Goal: Task Accomplishment & Management: Manage account settings

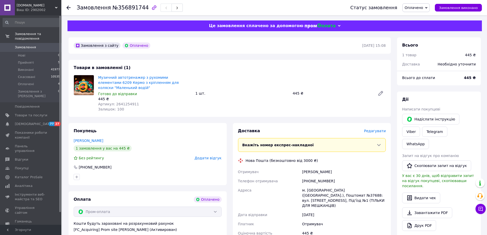
click at [378, 129] on span "Редагувати" at bounding box center [375, 131] width 22 height 4
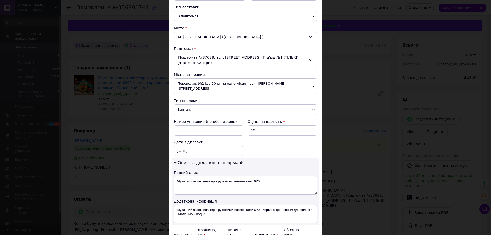
scroll to position [167, 0]
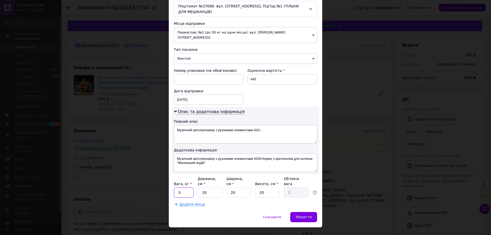
click at [184, 187] on input "3" at bounding box center [184, 192] width 20 height 10
type input "2"
click at [304, 215] on span "Зберегти" at bounding box center [303, 217] width 16 height 4
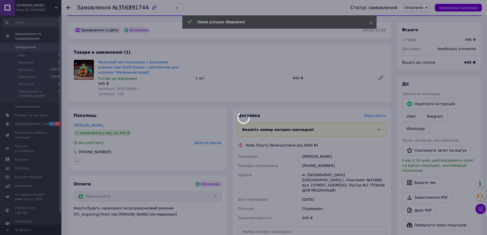
scroll to position [123, 0]
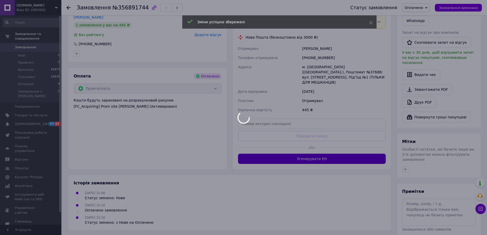
click at [309, 154] on button "Згенерувати ЕН" at bounding box center [312, 159] width 148 height 10
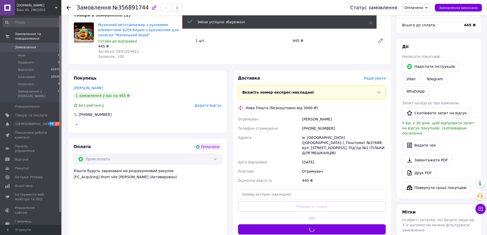
scroll to position [47, 0]
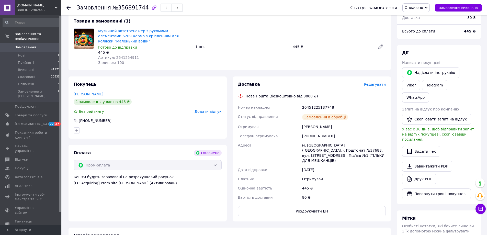
click at [311, 103] on div "20451225137748" at bounding box center [344, 107] width 86 height 9
copy div "20451225137748"
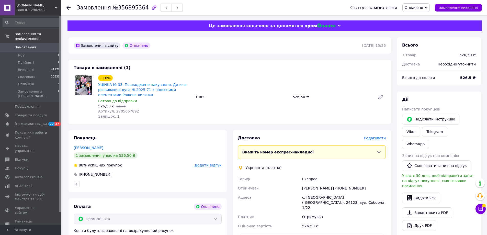
click at [373, 136] on div "Доставка Редагувати" at bounding box center [312, 138] width 148 height 6
click at [374, 137] on span "Редагувати" at bounding box center [375, 138] width 22 height 4
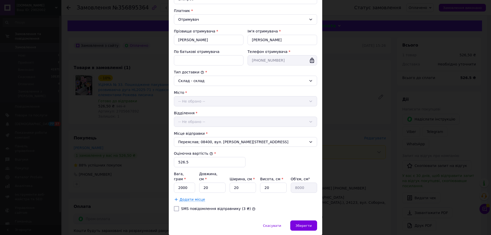
scroll to position [85, 0]
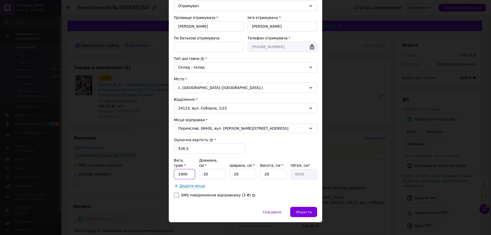
click at [185, 169] on input "2000" at bounding box center [184, 174] width 21 height 10
type input "200"
click at [300, 207] on div "Зберегти" at bounding box center [303, 212] width 27 height 10
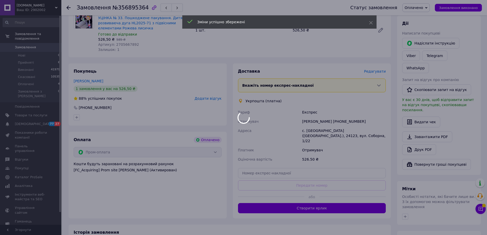
scroll to position [114, 0]
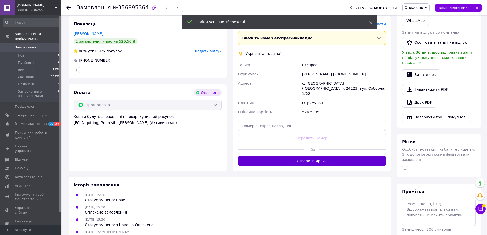
click at [324, 156] on button "Створити ярлик" at bounding box center [312, 161] width 148 height 10
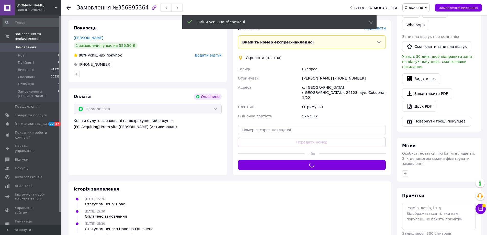
scroll to position [37, 0]
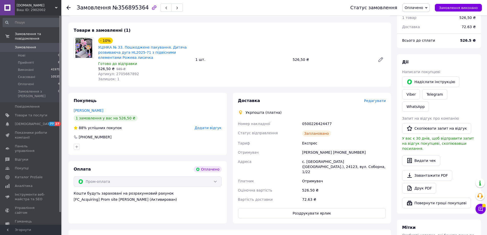
click at [315, 126] on div "0500226424477" at bounding box center [344, 123] width 86 height 9
copy div "0500226424477"
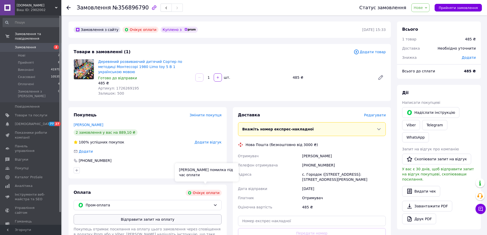
scroll to position [93, 0]
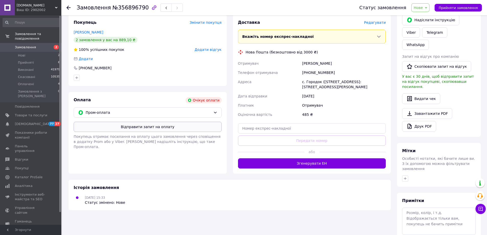
click at [172, 122] on button "Відправити запит на оплату" at bounding box center [148, 127] width 148 height 10
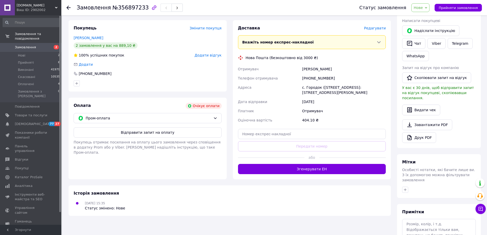
scroll to position [132, 0]
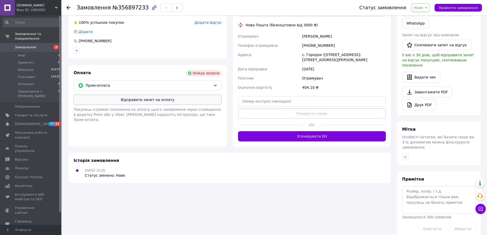
click at [140, 102] on button "Відправити запит на оплату" at bounding box center [148, 100] width 148 height 10
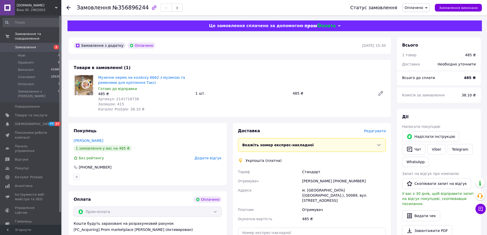
click at [374, 131] on span "Редагувати" at bounding box center [375, 131] width 22 height 4
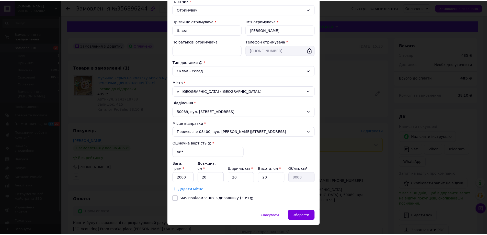
scroll to position [85, 0]
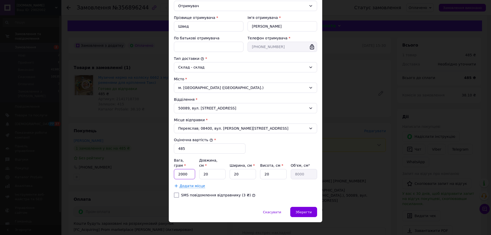
click at [190, 169] on input "2000" at bounding box center [184, 174] width 21 height 10
type input "200"
click at [313, 208] on div "Зберегти" at bounding box center [303, 212] width 27 height 10
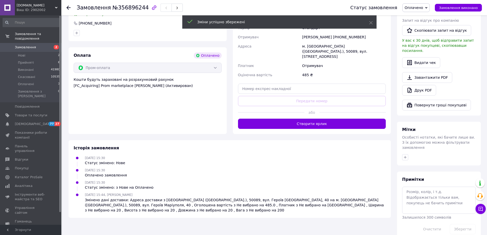
scroll to position [144, 0]
click at [300, 121] on button "Створити ярлик" at bounding box center [312, 123] width 148 height 10
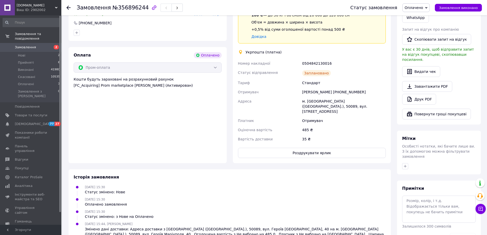
click at [316, 65] on div "0504842130016" at bounding box center [344, 63] width 86 height 9
copy div "0504842130016"
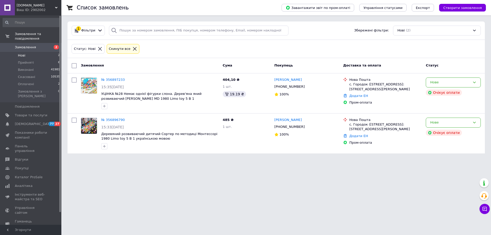
click at [488, 208] on button "Чат з покупцем" at bounding box center [484, 209] width 10 height 10
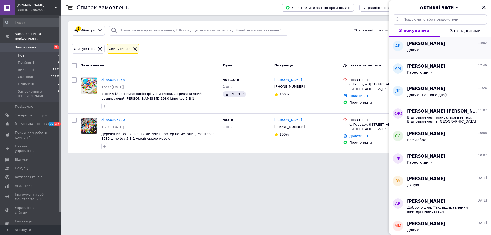
click at [430, 48] on div "Дякую" at bounding box center [447, 51] width 80 height 8
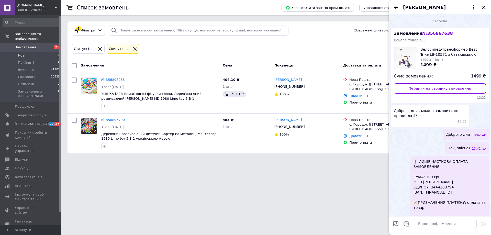
scroll to position [133, 0]
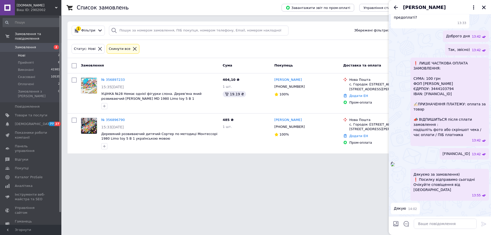
click at [395, 166] on img at bounding box center [392, 164] width 4 height 4
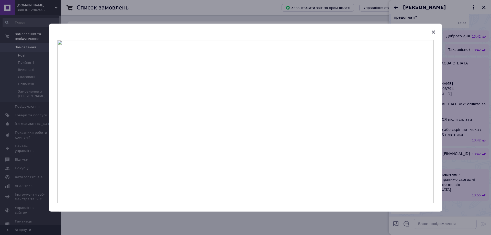
drag, startPoint x: 489, startPoint y: 143, endPoint x: 486, endPoint y: 141, distance: 4.0
click at [486, 141] on div at bounding box center [245, 117] width 491 height 235
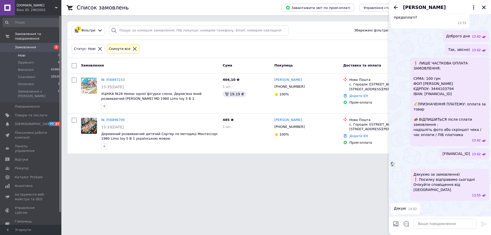
drag, startPoint x: 470, startPoint y: 119, endPoint x: 480, endPoint y: 119, distance: 10.7
click at [480, 148] on div "UA733052990000026009010110252 13:42" at bounding box center [463, 153] width 49 height 11
click at [466, 161] on div "13:46" at bounding box center [439, 163] width 98 height 5
click at [395, 162] on img at bounding box center [392, 164] width 4 height 4
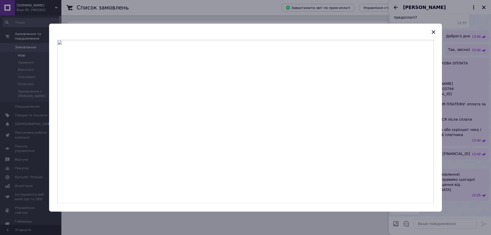
click at [434, 31] on icon "button" at bounding box center [433, 32] width 6 height 6
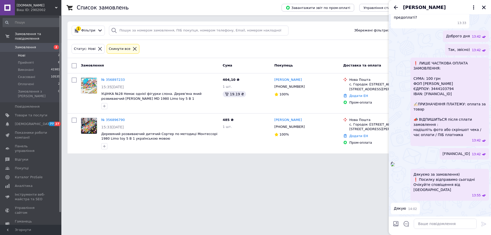
click at [397, 224] on input "Завантажити файли" at bounding box center [395, 224] width 6 height 6
type input "C:\fakepath\квитанція.png"
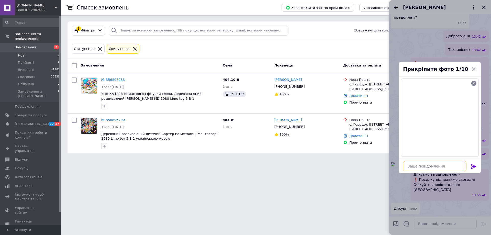
click at [430, 168] on textarea at bounding box center [434, 166] width 63 height 10
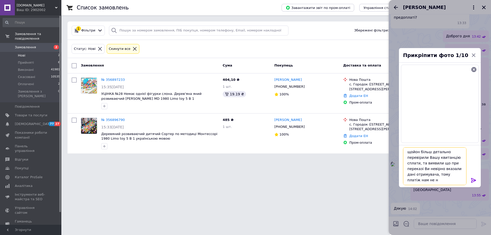
scroll to position [1, 0]
type textarea "щойон більш детально перевірили Вашу квитанцію сплати, та виявили що при перека…"
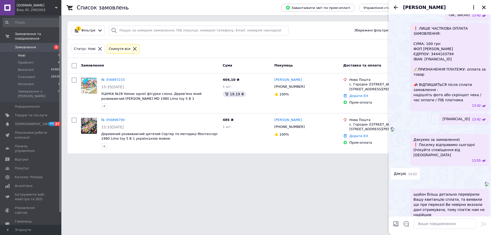
scroll to position [240, 0]
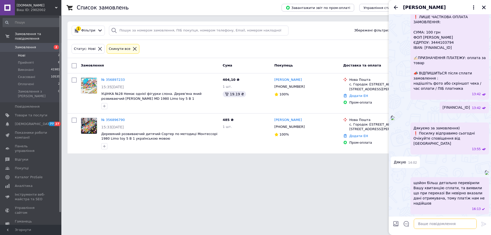
click at [443, 223] on textarea at bounding box center [444, 223] width 63 height 10
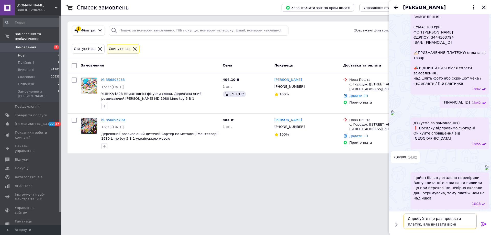
type textarea "Спробуйте ще раз провести платіж, але вказати вірні реквізити"
click at [482, 221] on icon at bounding box center [483, 224] width 6 height 6
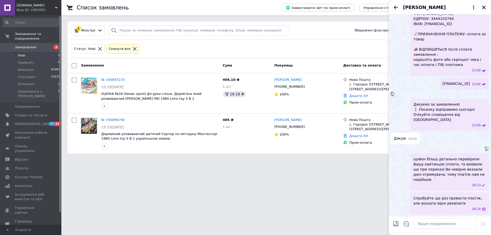
scroll to position [263, 0]
click at [484, 8] on icon "Закрити" at bounding box center [483, 7] width 5 height 5
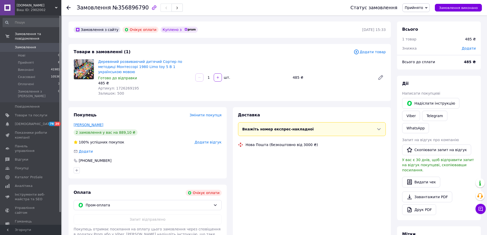
click at [93, 123] on link "[PERSON_NAME]" at bounding box center [89, 125] width 30 height 4
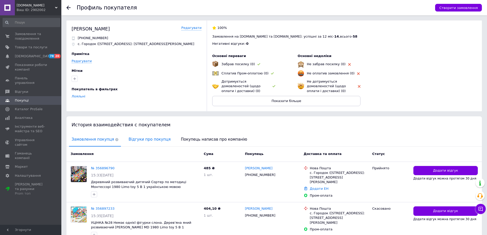
click at [135, 140] on span "Відгуки про покупця" at bounding box center [149, 139] width 47 height 13
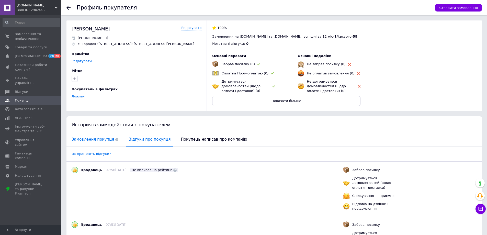
click at [101, 140] on span "Замовлення покупця" at bounding box center [95, 139] width 52 height 13
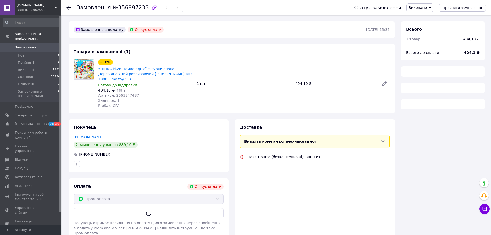
click at [429, 5] on span "Виконано" at bounding box center [419, 7] width 27 height 9
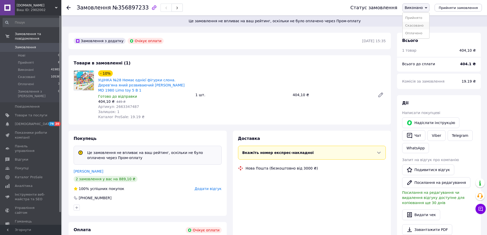
click at [419, 27] on li "Скасовано" at bounding box center [415, 26] width 27 height 8
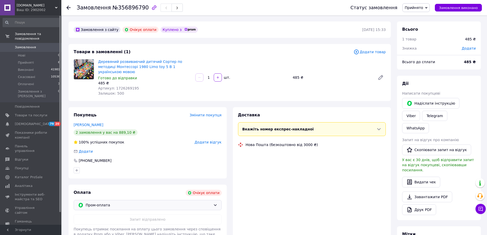
click at [135, 202] on span "Пром-оплата" at bounding box center [148, 205] width 125 height 6
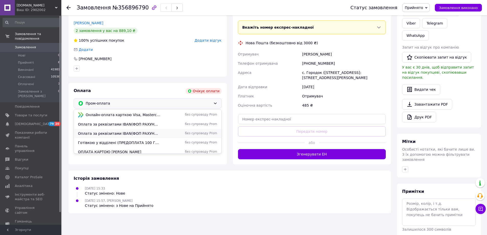
scroll to position [22, 0]
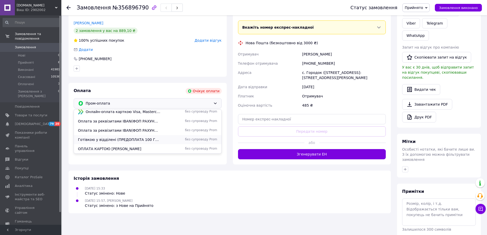
click at [117, 137] on span "Готівкою у відділені (ПРЕДОПЛАТА 100 ГРН) ТІЛЬКИ НОВА ПОШТА" at bounding box center [119, 139] width 83 height 5
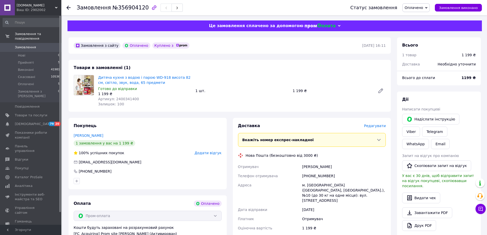
click at [378, 125] on span "Редагувати" at bounding box center [375, 126] width 22 height 4
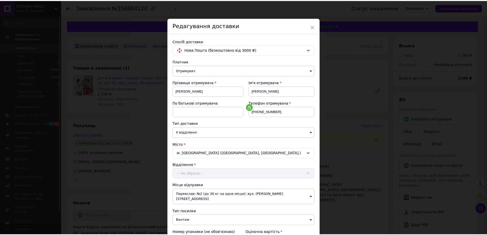
scroll to position [162, 0]
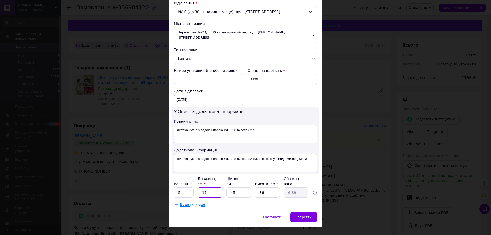
click at [211, 187] on input "17" at bounding box center [210, 192] width 25 height 10
type input "4"
type input "1.62"
type input "40"
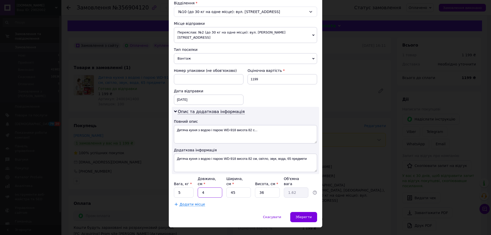
type input "16.2"
type input "40"
click at [240, 187] on input "45" at bounding box center [238, 192] width 25 height 10
type input "4"
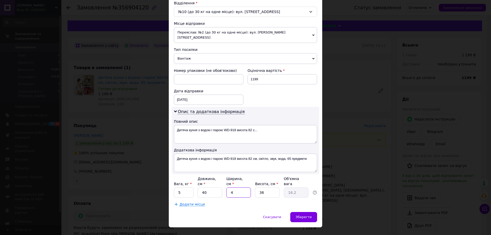
type input "1.44"
type input "40"
type input "14.4"
type input "40"
click at [263, 187] on input "36" at bounding box center [267, 192] width 25 height 10
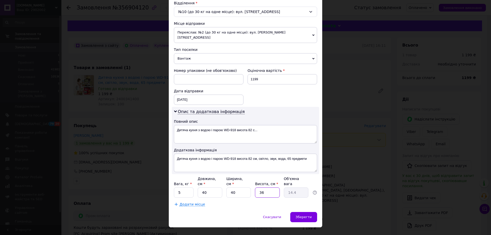
click at [263, 187] on input "36" at bounding box center [267, 192] width 25 height 10
type input "2"
type input "0.8"
type input "25"
type input "10"
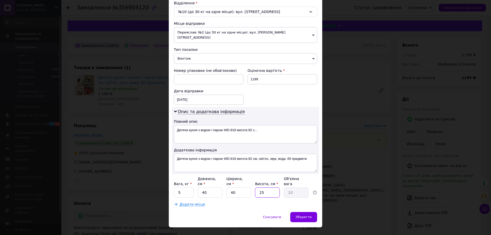
type input "25"
click at [181, 187] on input "5" at bounding box center [184, 192] width 20 height 10
type input "10"
click at [298, 215] on span "Зберегти" at bounding box center [303, 217] width 16 height 4
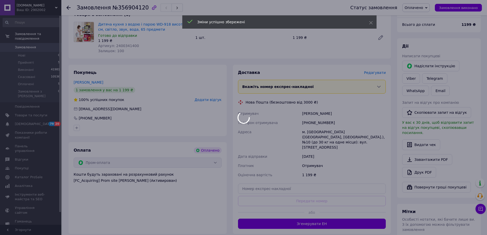
scroll to position [123, 0]
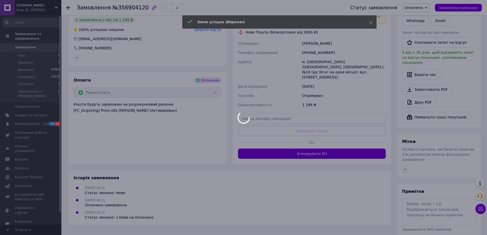
click at [314, 148] on div at bounding box center [243, 117] width 487 height 235
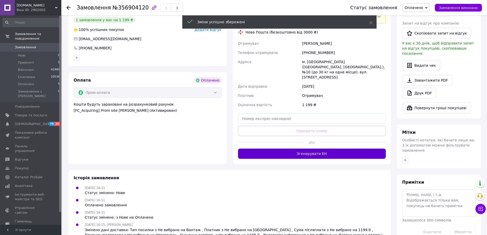
click at [307, 149] on button "Згенерувати ЕН" at bounding box center [312, 153] width 148 height 10
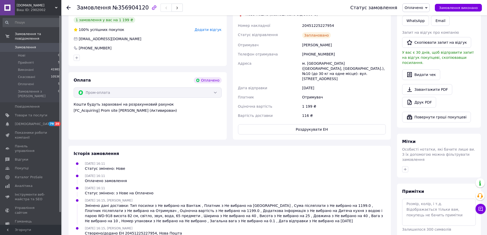
click at [309, 29] on div "20451225227954" at bounding box center [344, 25] width 86 height 9
copy div "20451225227954"
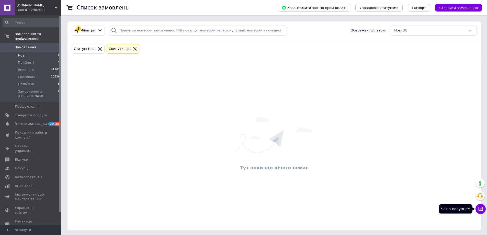
click at [482, 211] on icon at bounding box center [480, 208] width 5 height 5
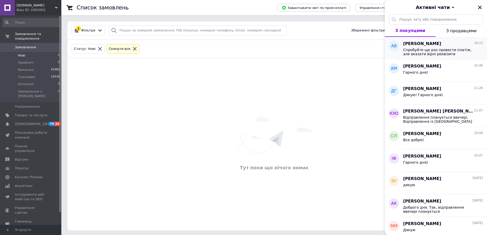
click at [429, 50] on span "Спробуйте ще раз провести платіж, але вказати вірні реквізити" at bounding box center [439, 52] width 73 height 8
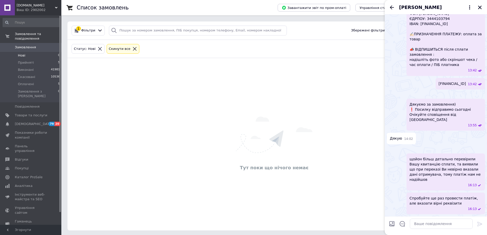
scroll to position [263, 0]
click at [481, 147] on img at bounding box center [483, 149] width 4 height 4
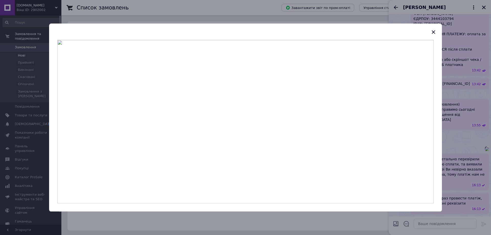
click at [474, 134] on div at bounding box center [245, 117] width 491 height 235
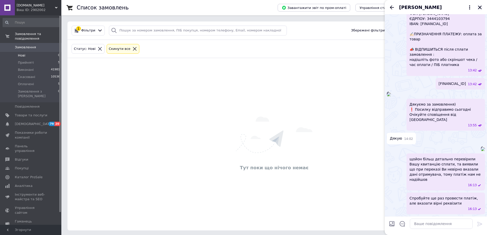
click at [481, 9] on icon "Закрити" at bounding box center [479, 7] width 5 height 5
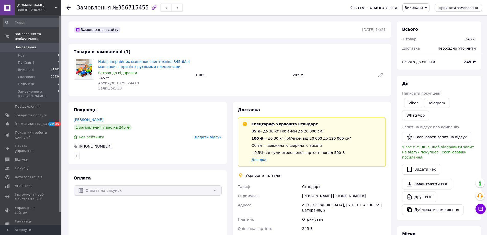
click at [423, 6] on span "Виконано" at bounding box center [414, 8] width 18 height 4
click at [427, 24] on li "Скасовано" at bounding box center [415, 26] width 27 height 8
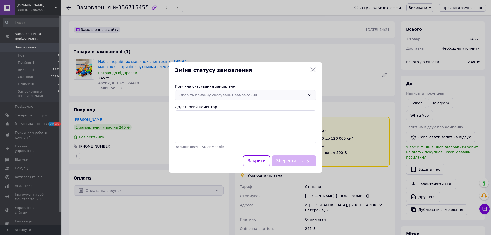
click at [203, 92] on div "Оберіть причину скасування замовлення" at bounding box center [245, 95] width 141 height 10
click at [196, 134] on li "На прохання покупця" at bounding box center [245, 135] width 141 height 10
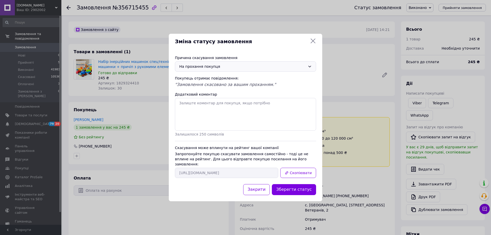
click at [296, 193] on div "Зберегти статус" at bounding box center [294, 189] width 46 height 13
click at [292, 190] on button "Зберегти статус" at bounding box center [294, 189] width 44 height 11
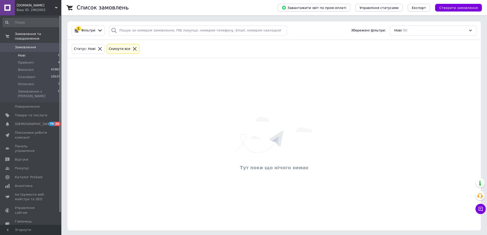
click at [478, 203] on div "Чат з покупцем Тех підтримка Чат з покупцем" at bounding box center [480, 195] width 10 height 39
click at [478, 213] on button "Чат з покупцем" at bounding box center [480, 209] width 10 height 10
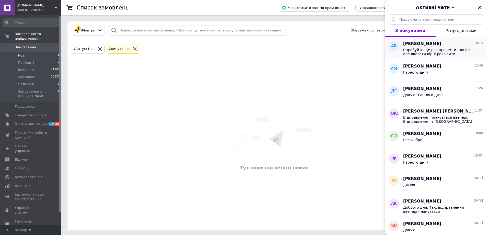
click at [433, 51] on span "Спробуйте ще раз провести платіж, але вказати вірні реквізити" at bounding box center [439, 52] width 73 height 8
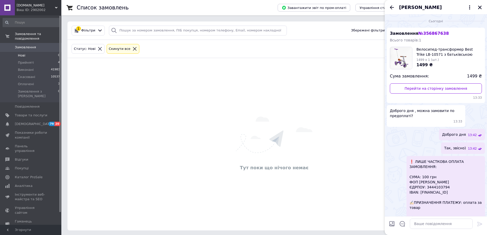
scroll to position [263, 0]
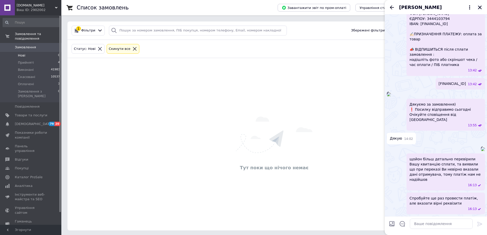
click at [480, 7] on icon "Закрити" at bounding box center [480, 8] width 4 height 4
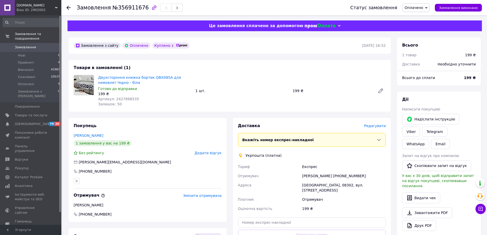
click at [376, 127] on span "Редагувати" at bounding box center [375, 126] width 22 height 4
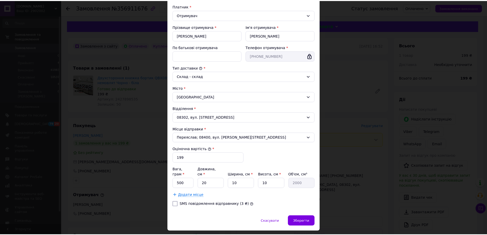
scroll to position [85, 0]
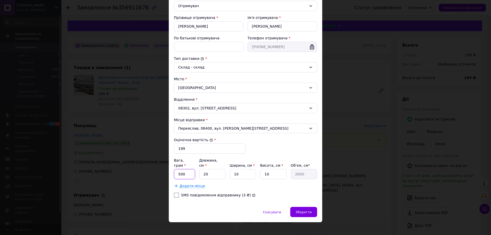
click at [191, 169] on input "500" at bounding box center [184, 174] width 21 height 10
type input "50"
click at [246, 171] on input "10" at bounding box center [242, 174] width 26 height 10
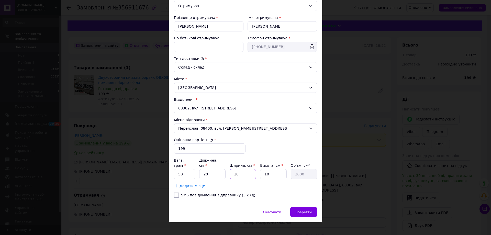
type input "2"
type input "400"
type input "20"
type input "4000"
type input "20"
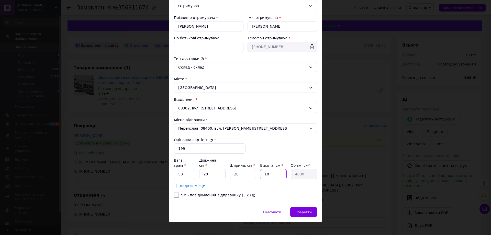
click at [278, 171] on input "10" at bounding box center [273, 174] width 26 height 10
type input "5"
type input "2000"
type input "5"
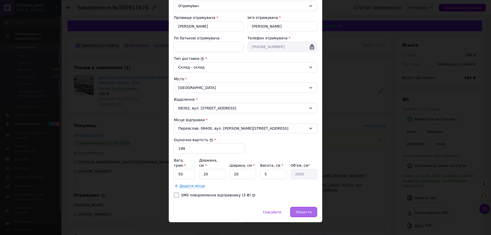
click at [313, 207] on div "Зберегти" at bounding box center [303, 212] width 27 height 10
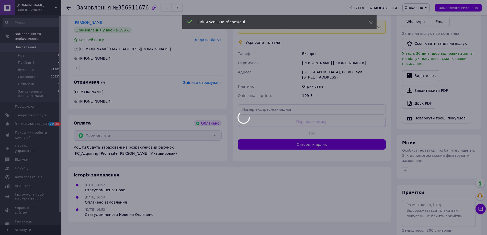
scroll to position [114, 0]
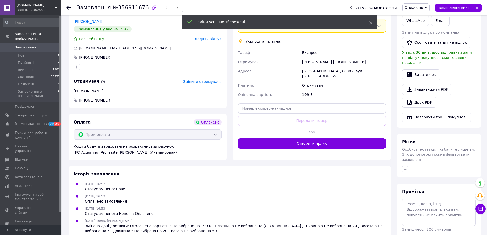
click at [306, 144] on div "Доставка Редагувати Вкажіть номер експрес-накладної Обов'язково введіть номер е…" at bounding box center [312, 82] width 158 height 156
click at [306, 142] on button "Створити ярлик" at bounding box center [312, 143] width 148 height 10
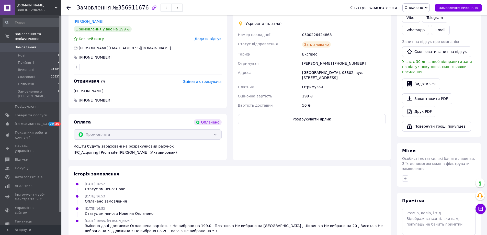
click at [309, 37] on div "0500226424868" at bounding box center [344, 34] width 86 height 9
copy div "0500226424868"
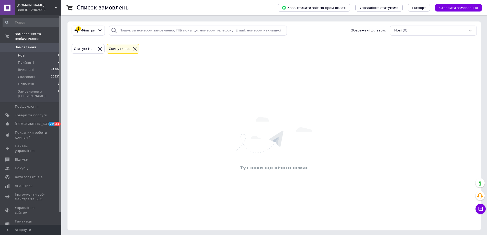
click at [120, 137] on div "Тут поки що нічого немає" at bounding box center [273, 144] width 413 height 162
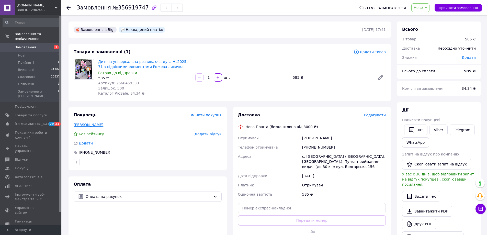
click at [86, 123] on link "[PERSON_NAME]" at bounding box center [89, 125] width 30 height 4
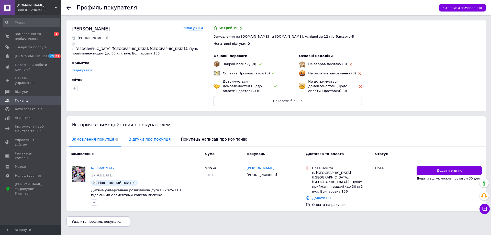
click at [140, 136] on span "Відгуки про покупця" at bounding box center [149, 139] width 47 height 13
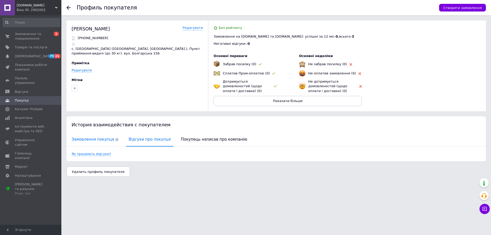
click at [99, 134] on span "Замовлення покупця" at bounding box center [95, 139] width 52 height 13
